Goal: Task Accomplishment & Management: Manage account settings

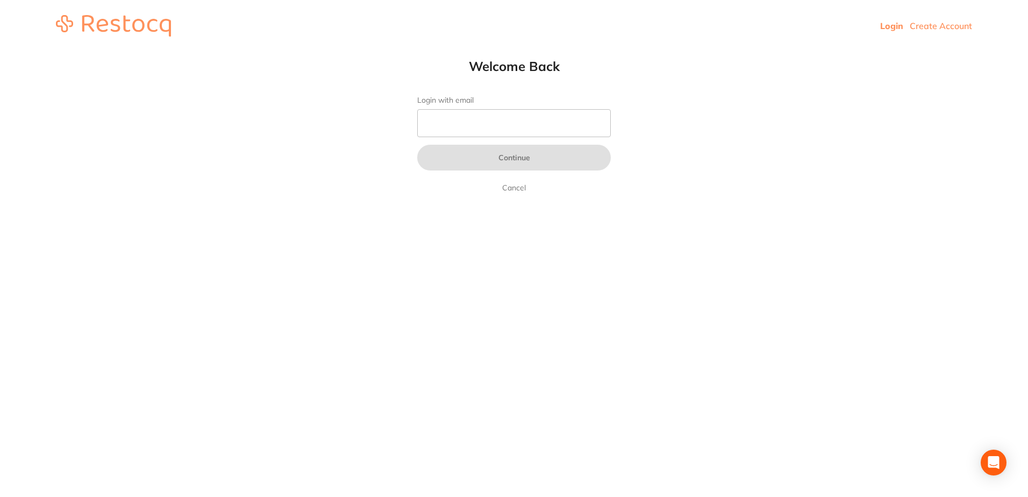
click at [897, 24] on link "Login" at bounding box center [891, 25] width 23 height 11
click at [541, 119] on input "Login with email" at bounding box center [514, 123] width 194 height 28
type input "[EMAIL_ADDRESS][DOMAIN_NAME]"
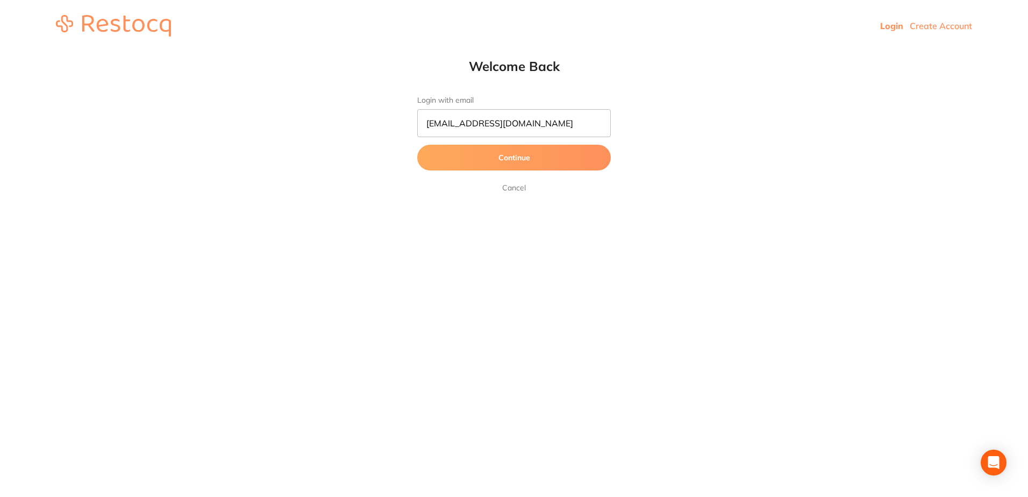
click at [526, 158] on button "Continue" at bounding box center [514, 158] width 194 height 26
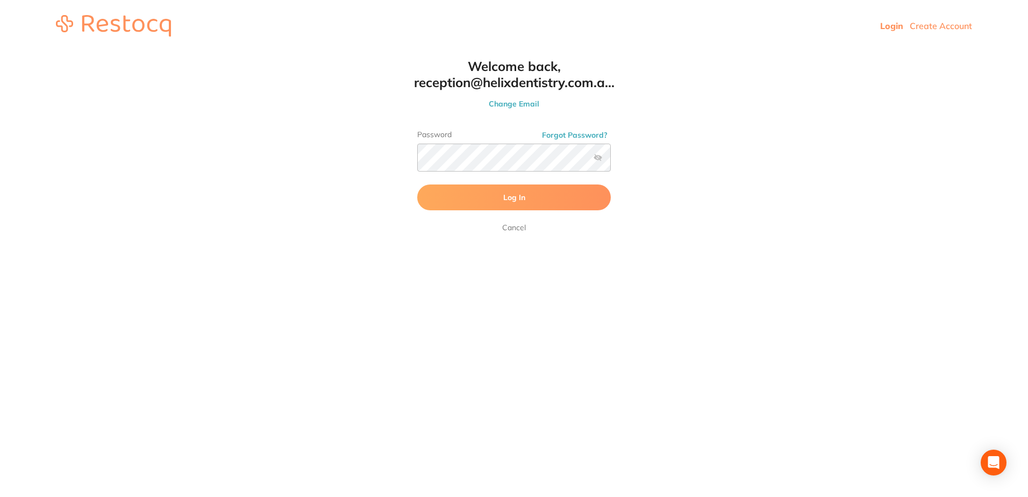
click at [520, 203] on button "Log In" at bounding box center [514, 197] width 194 height 26
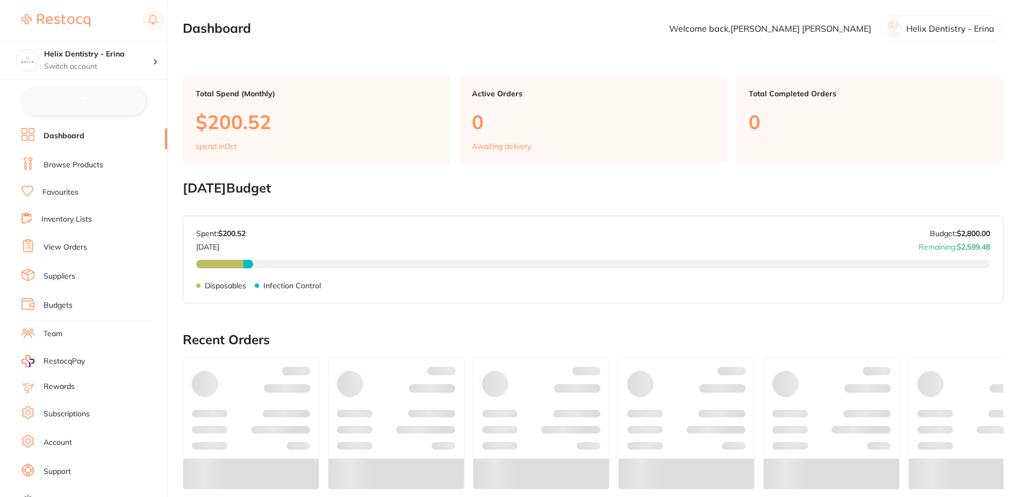
checkbox input "false"
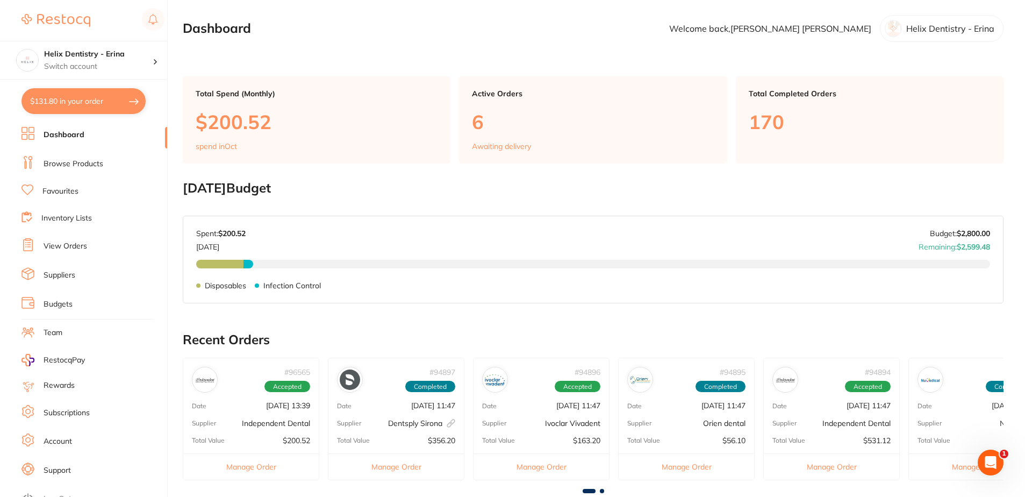
scroll to position [108, 0]
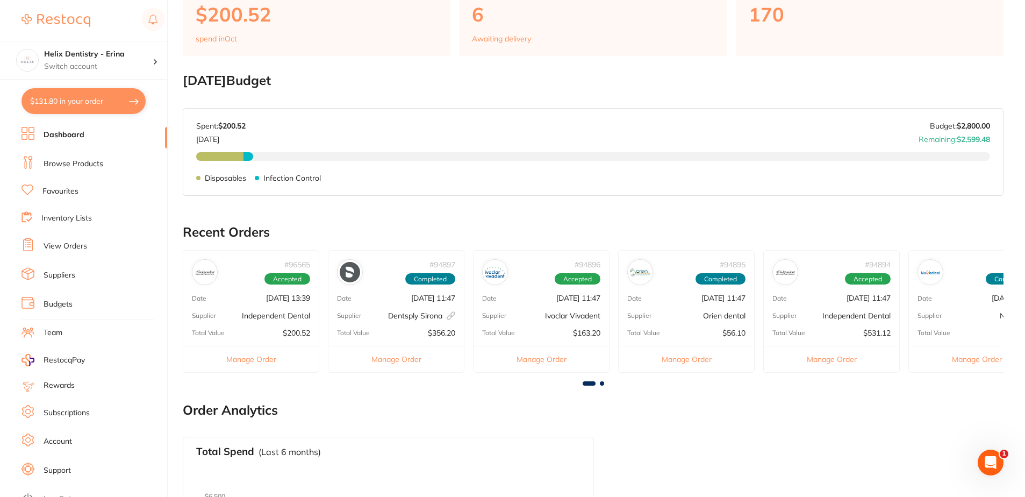
click at [269, 361] on button "Manage Order" at bounding box center [251, 359] width 136 height 26
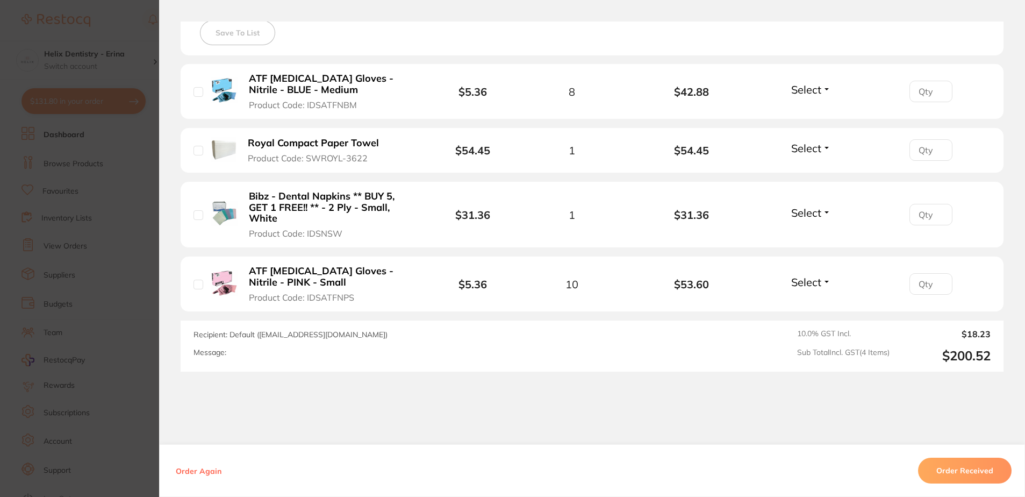
scroll to position [295, 0]
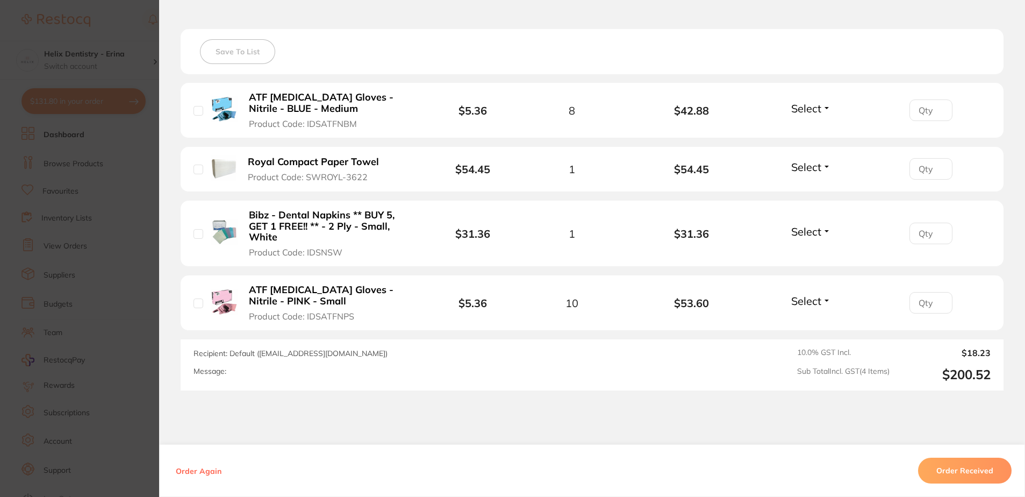
click at [194, 113] on input "checkbox" at bounding box center [199, 111] width 10 height 10
checkbox input "true"
click at [190, 168] on li "Royal Compact Paper Towel Product Code: SWROYL-3622 $54.45 1 $54.45 Select Rece…" at bounding box center [592, 169] width 823 height 45
click at [201, 173] on div "Royal Compact Paper Towel Product Code: SWROYL-3622" at bounding box center [301, 168] width 214 height 27
click at [198, 172] on input "checkbox" at bounding box center [199, 170] width 10 height 10
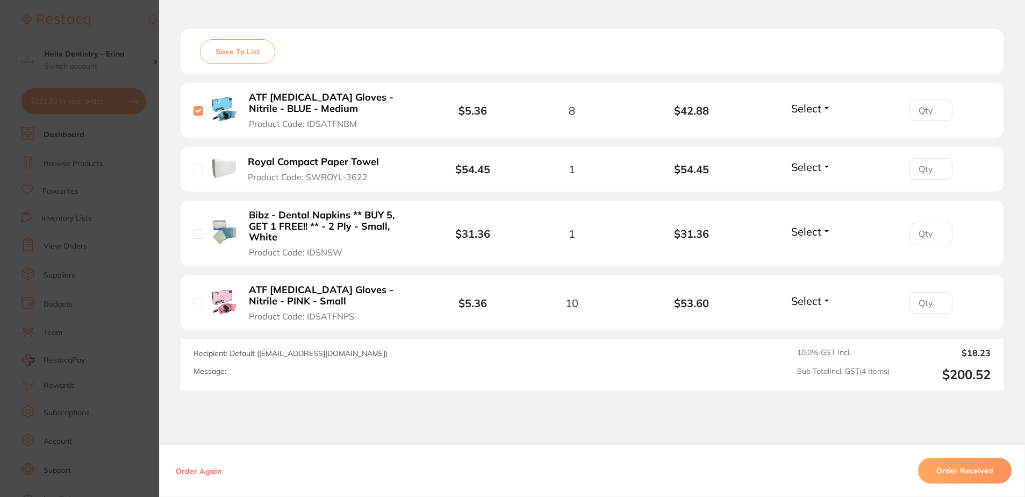
checkbox input "true"
click at [194, 232] on input "checkbox" at bounding box center [199, 234] width 10 height 10
checkbox input "true"
click at [197, 303] on input "checkbox" at bounding box center [199, 303] width 10 height 10
checkbox input "true"
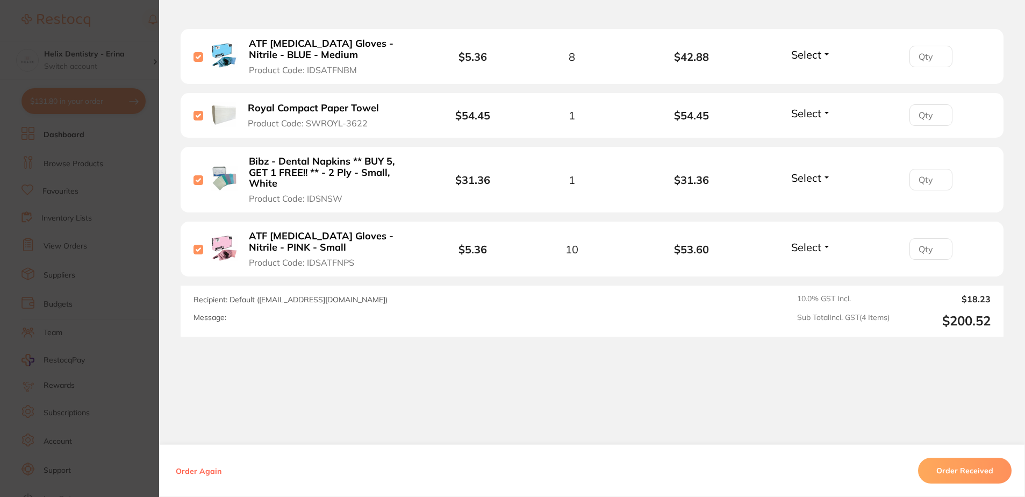
scroll to position [269, 0]
click at [946, 467] on button "Order Received" at bounding box center [965, 471] width 94 height 26
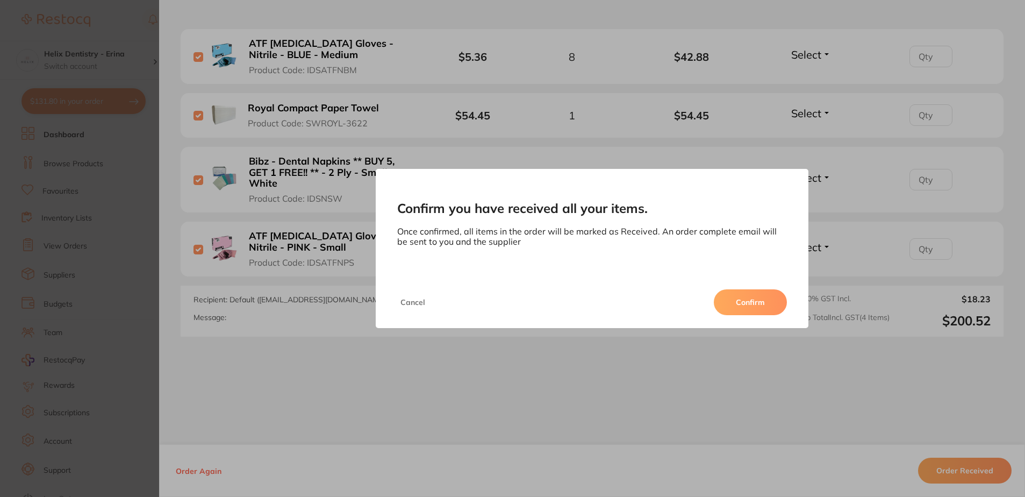
click at [765, 308] on button "Confirm" at bounding box center [750, 302] width 73 height 26
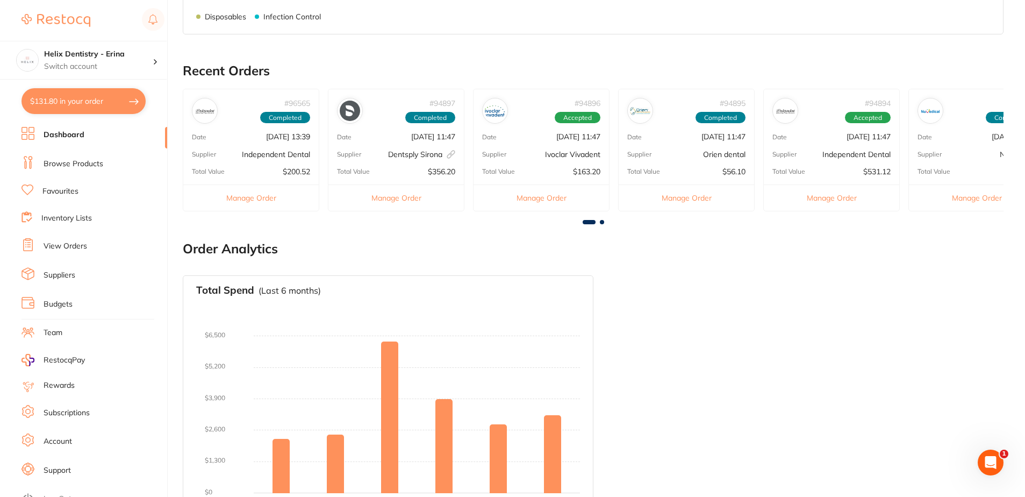
scroll to position [0, 0]
click at [264, 198] on button "Manage Order" at bounding box center [251, 197] width 136 height 26
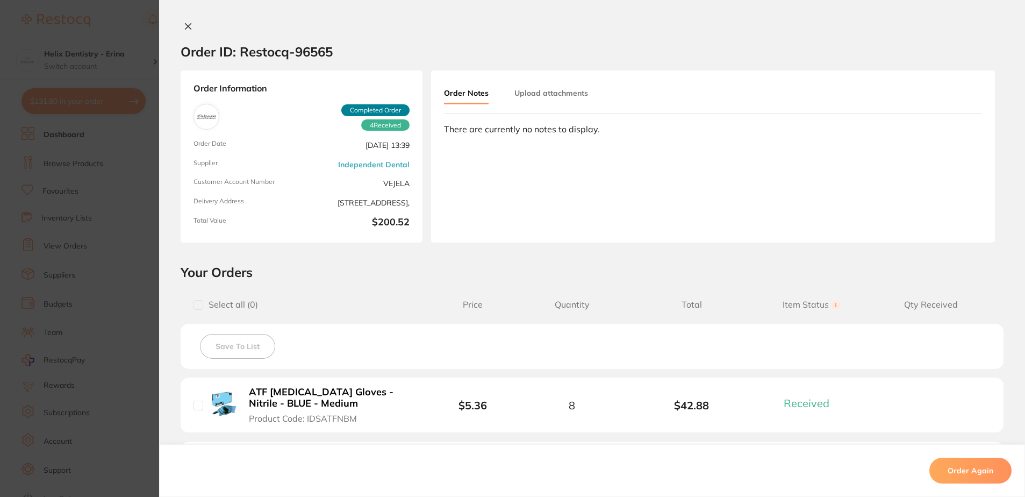
scroll to position [161, 0]
click at [558, 104] on div "Order Notes Upload attachments" at bounding box center [529, 93] width 170 height 21
click at [558, 97] on button "Upload attachments" at bounding box center [552, 92] width 74 height 19
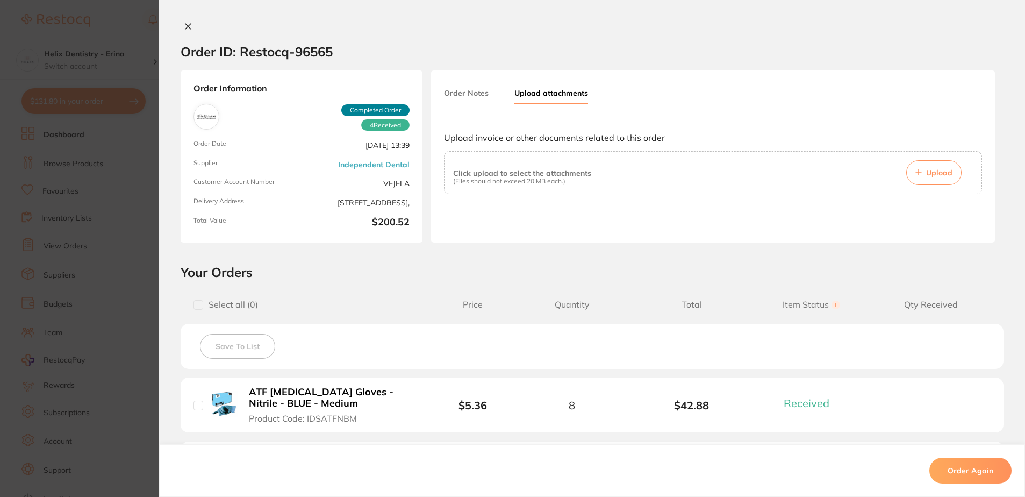
click at [181, 28] on button at bounding box center [188, 27] width 15 height 11
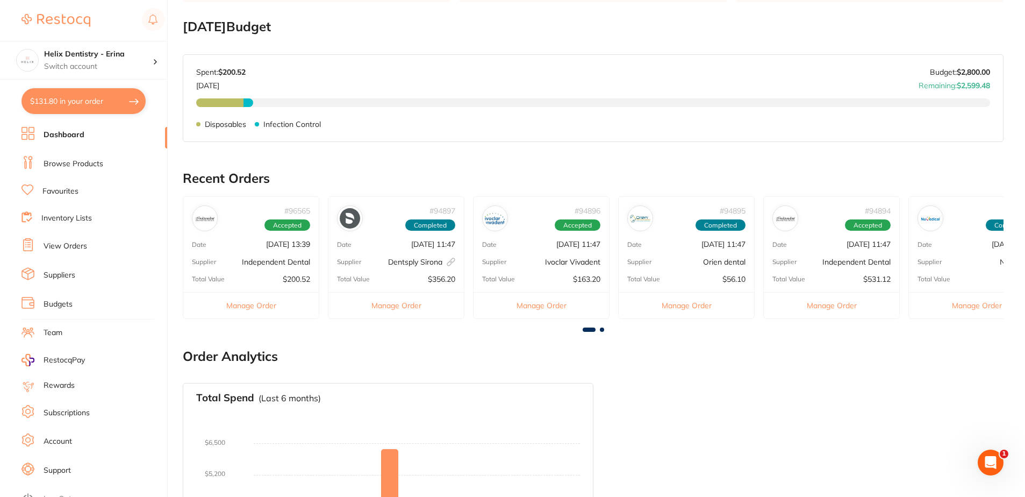
scroll to position [0, 0]
click at [405, 304] on button "Manage Order" at bounding box center [397, 305] width 136 height 26
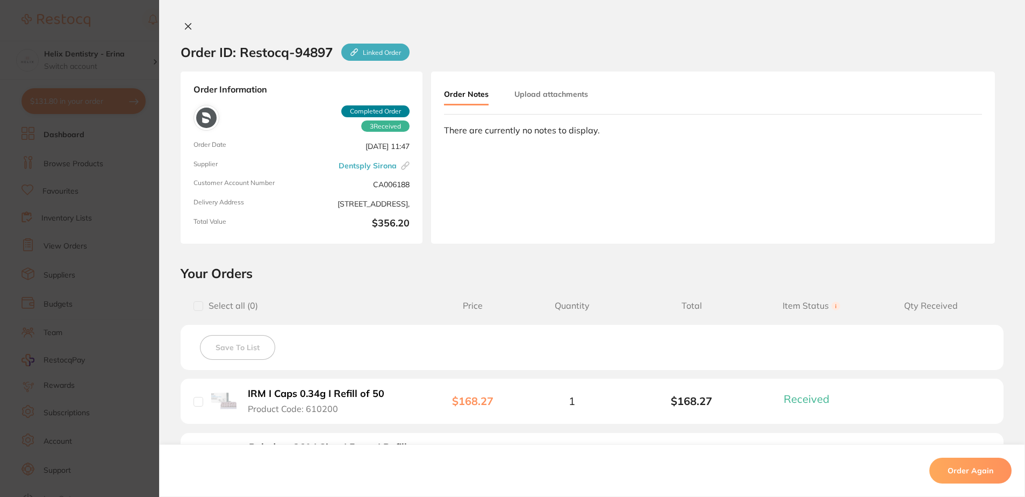
click at [187, 28] on icon at bounding box center [189, 27] width 6 height 6
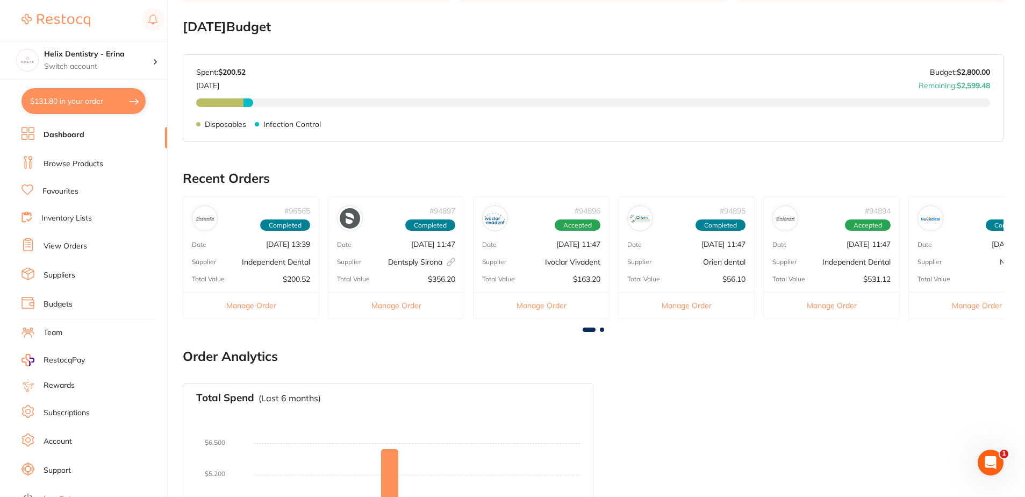
click at [545, 308] on button "Manage Order" at bounding box center [542, 305] width 136 height 26
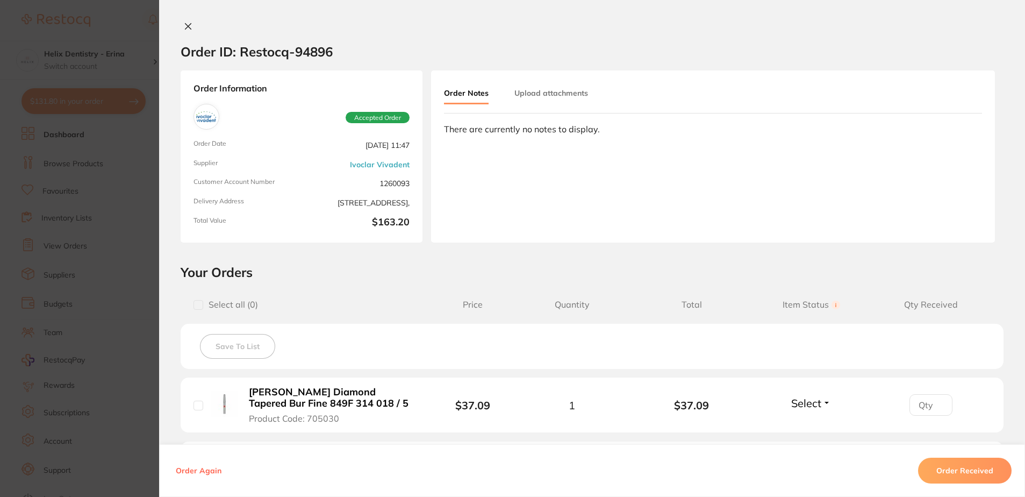
click at [186, 26] on icon at bounding box center [189, 27] width 6 height 6
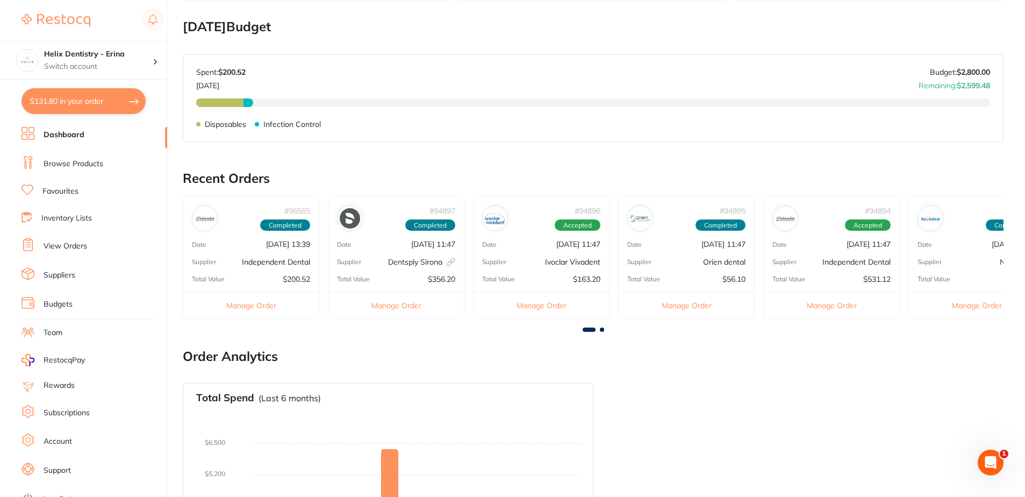
click at [253, 302] on button "Manage Order" at bounding box center [251, 305] width 136 height 26
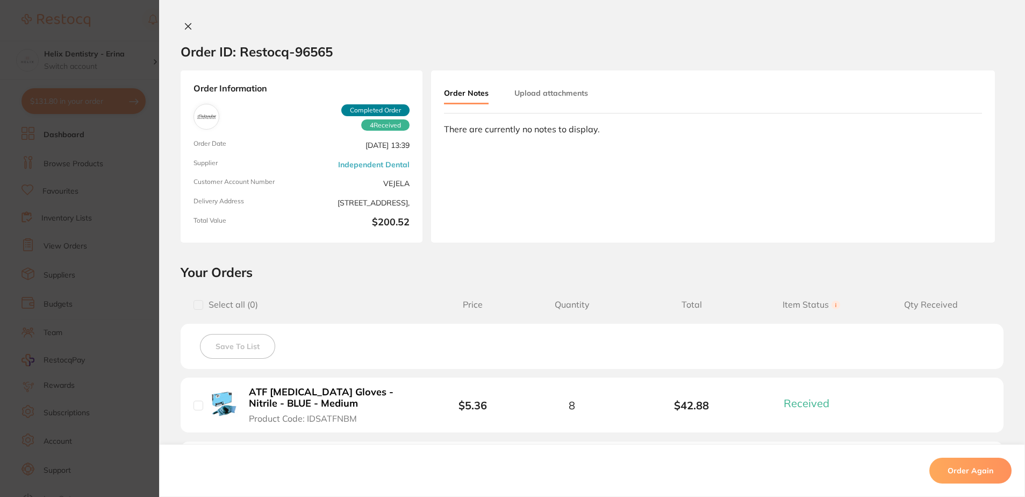
scroll to position [54, 0]
click at [545, 102] on button "Upload attachments" at bounding box center [552, 92] width 74 height 19
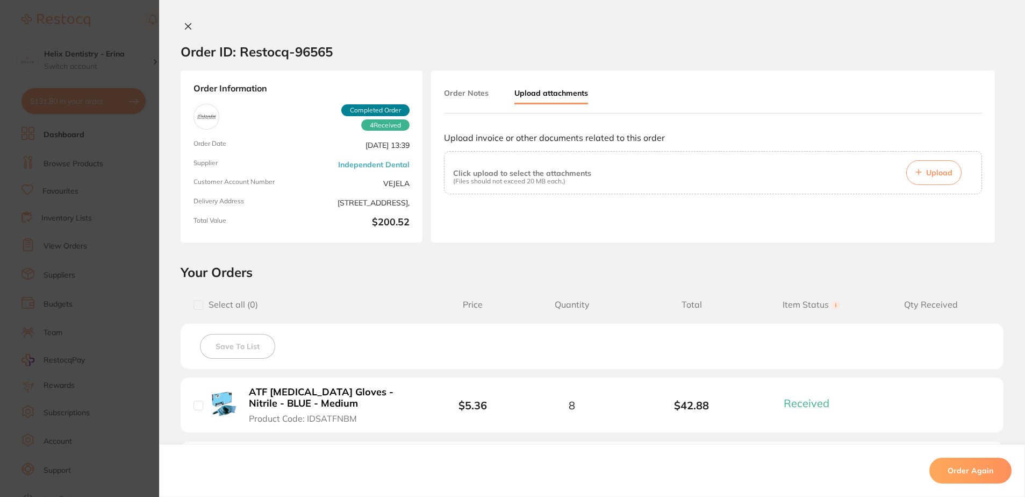
click at [919, 177] on button "Upload" at bounding box center [934, 172] width 55 height 25
click at [1000, 86] on div "Order Information 4 Received Completed Order Order Date [DATE] 13:39 Supplier I…" at bounding box center [592, 156] width 866 height 172
click at [921, 166] on button "Upload" at bounding box center [934, 172] width 55 height 25
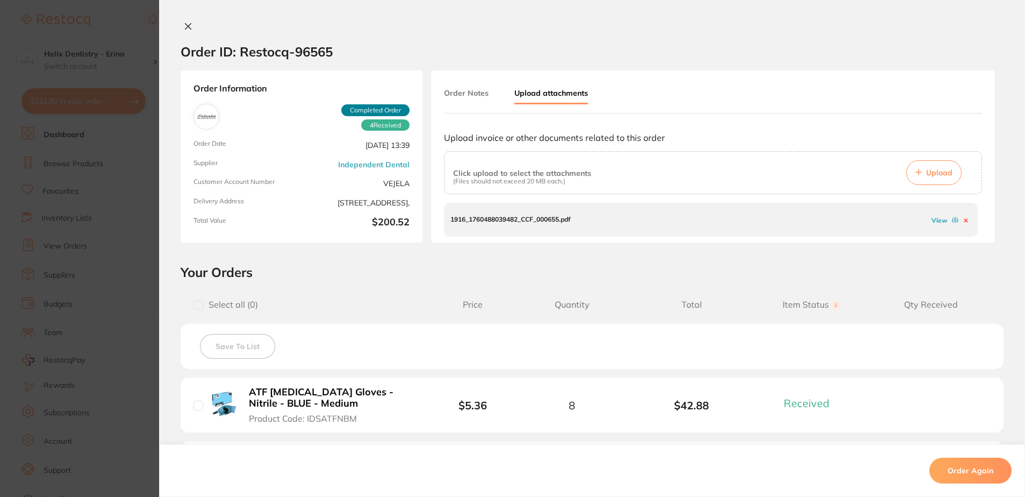
click at [944, 219] on link "View" at bounding box center [940, 220] width 16 height 8
click at [479, 96] on button "Order Notes" at bounding box center [466, 92] width 45 height 19
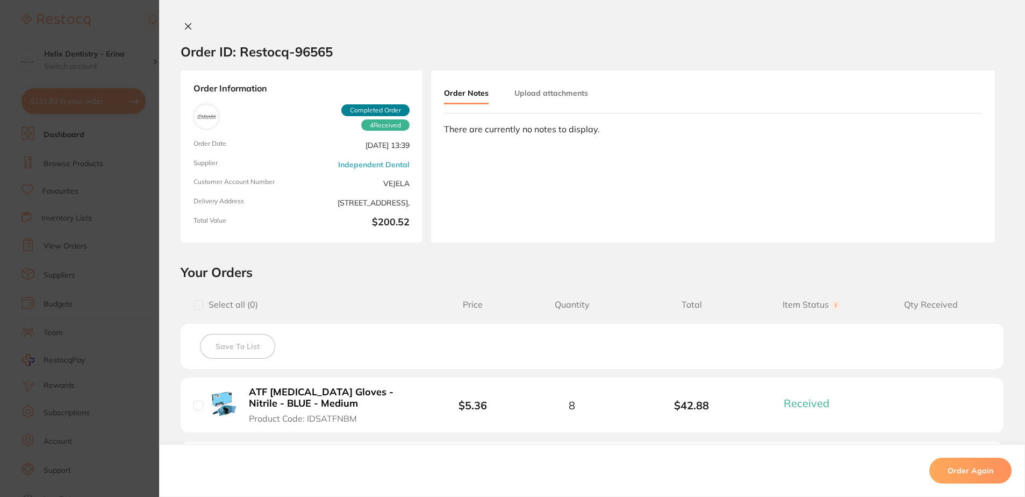
click at [583, 106] on div "Order Notes Upload attachments" at bounding box center [713, 98] width 538 height 30
click at [562, 96] on button "Upload attachments" at bounding box center [552, 92] width 74 height 19
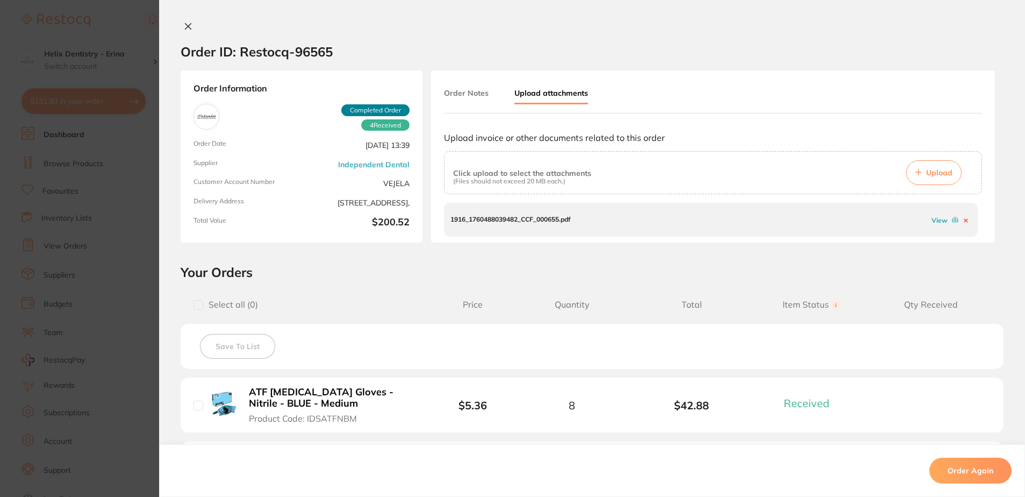
click at [189, 31] on button at bounding box center [188, 27] width 15 height 11
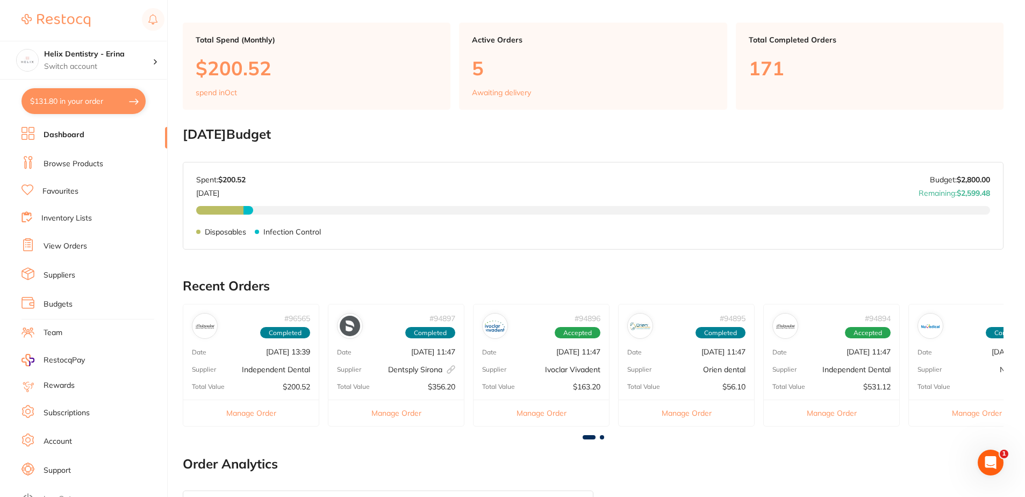
scroll to position [0, 0]
click at [267, 419] on button "Manage Order" at bounding box center [251, 413] width 136 height 26
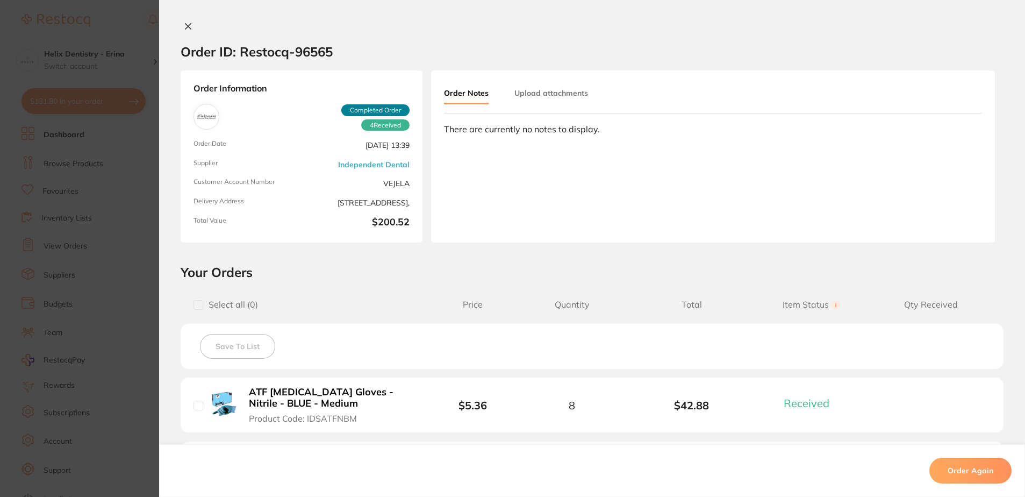
click at [532, 100] on button "Upload attachments" at bounding box center [552, 92] width 74 height 19
